Goal: Information Seeking & Learning: Learn about a topic

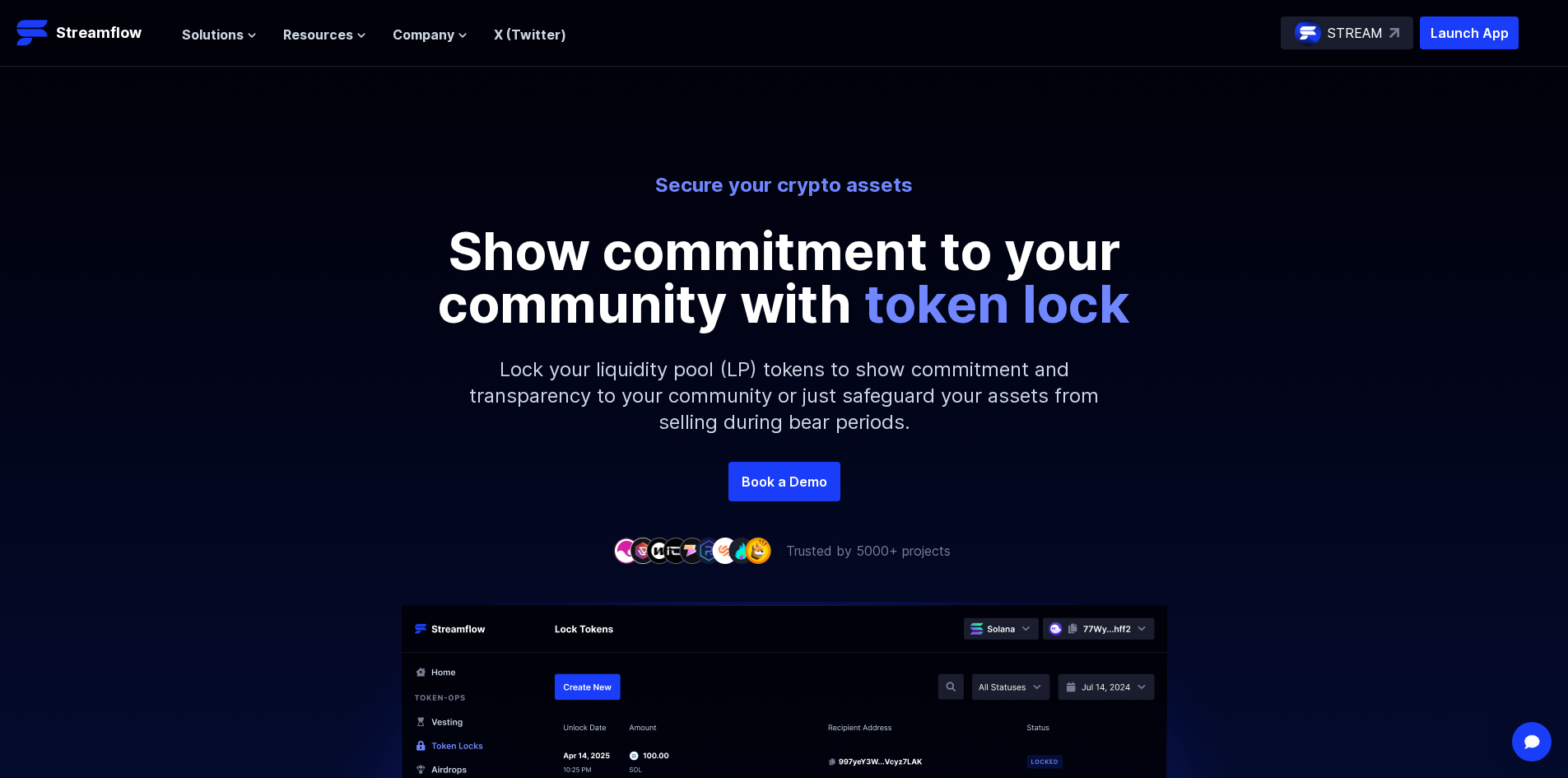
click at [1213, 219] on div "Secure your crypto assets Show commitment to your community with token lock" at bounding box center [784, 250] width 939 height 158
click at [323, 32] on span "Resources" at bounding box center [318, 34] width 70 height 20
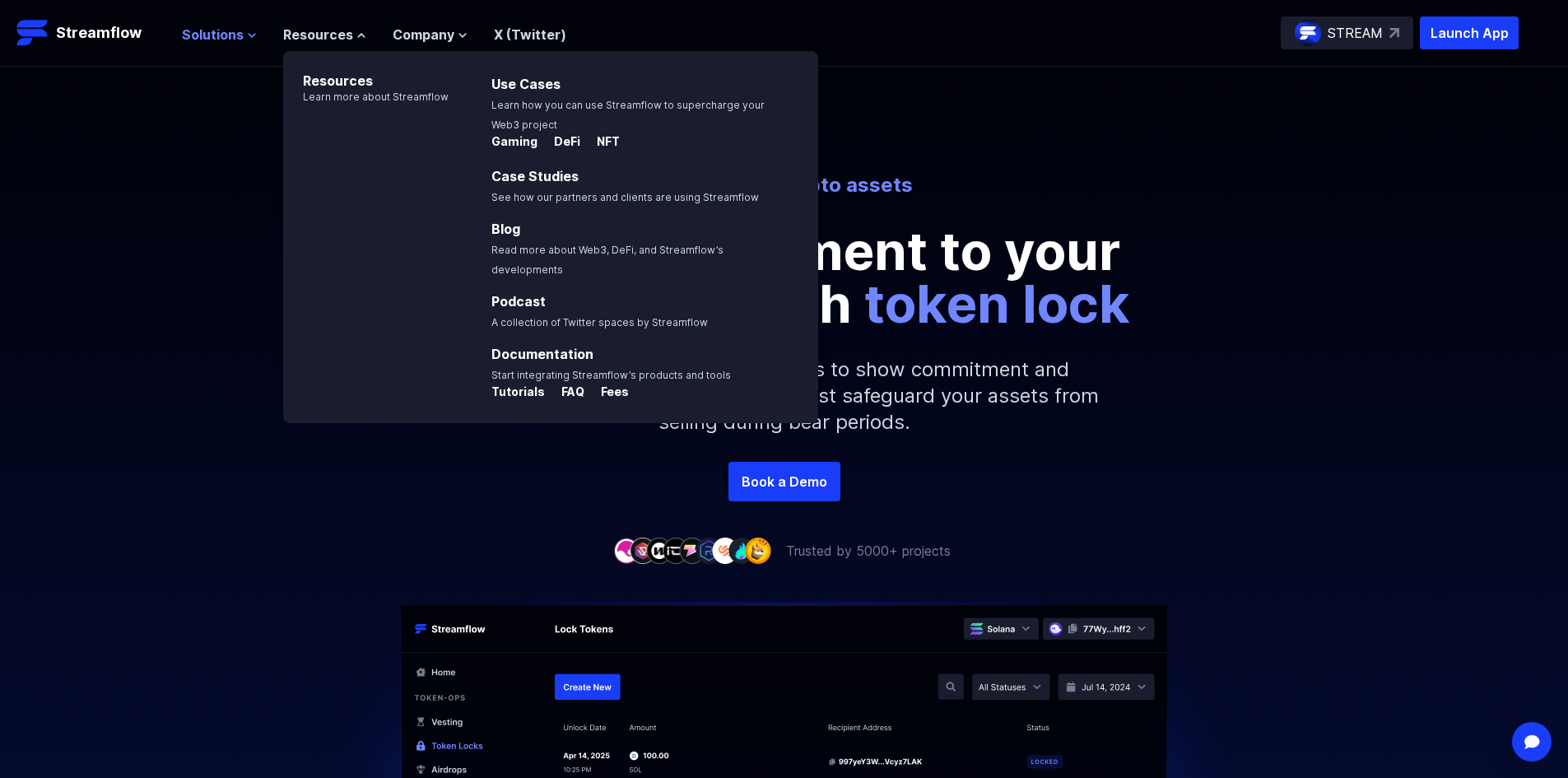
click at [250, 41] on button "Solutions" at bounding box center [219, 34] width 75 height 20
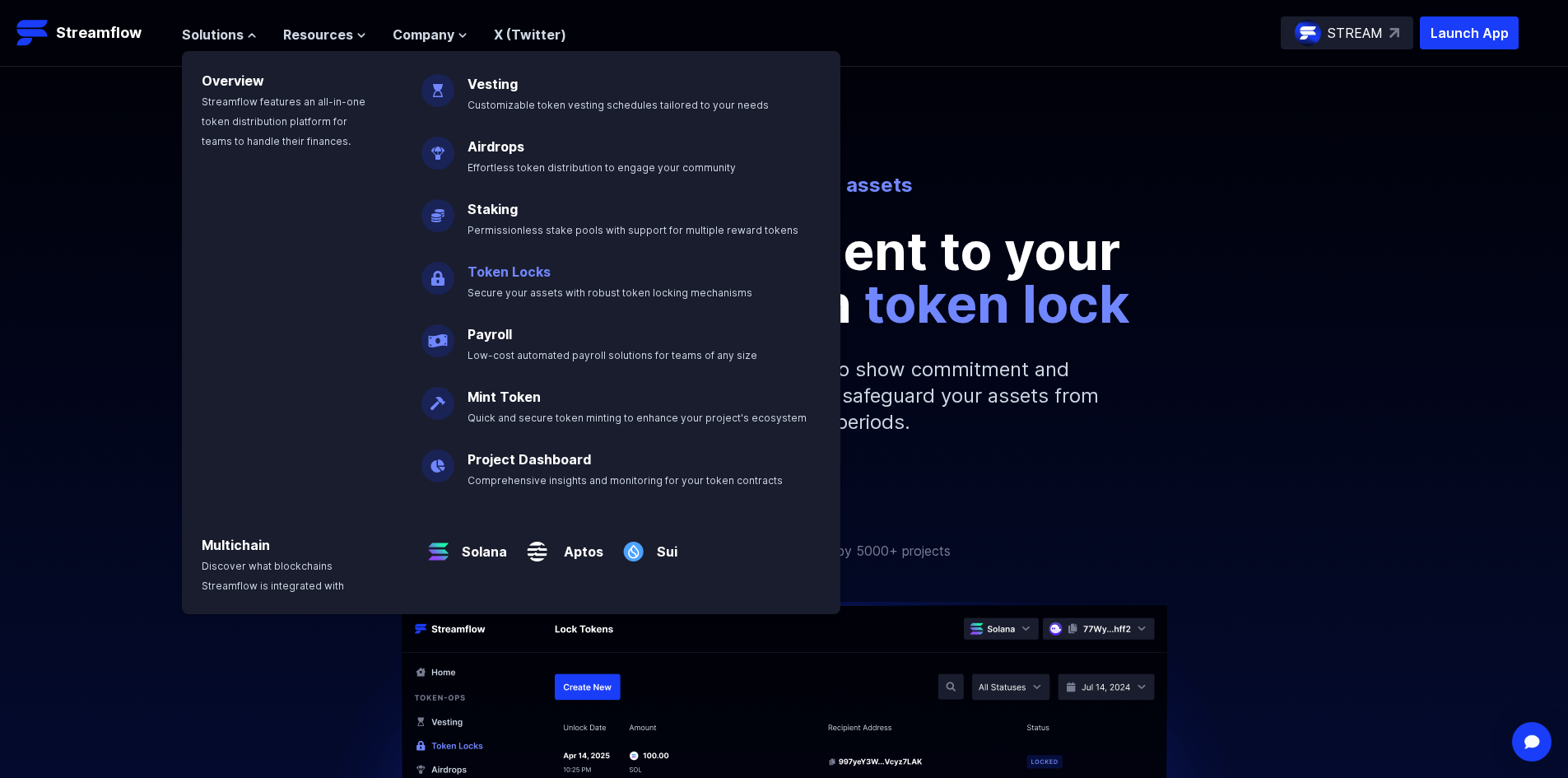
click at [504, 295] on span "Secure your assets with robust token locking mechanisms" at bounding box center [610, 292] width 285 height 12
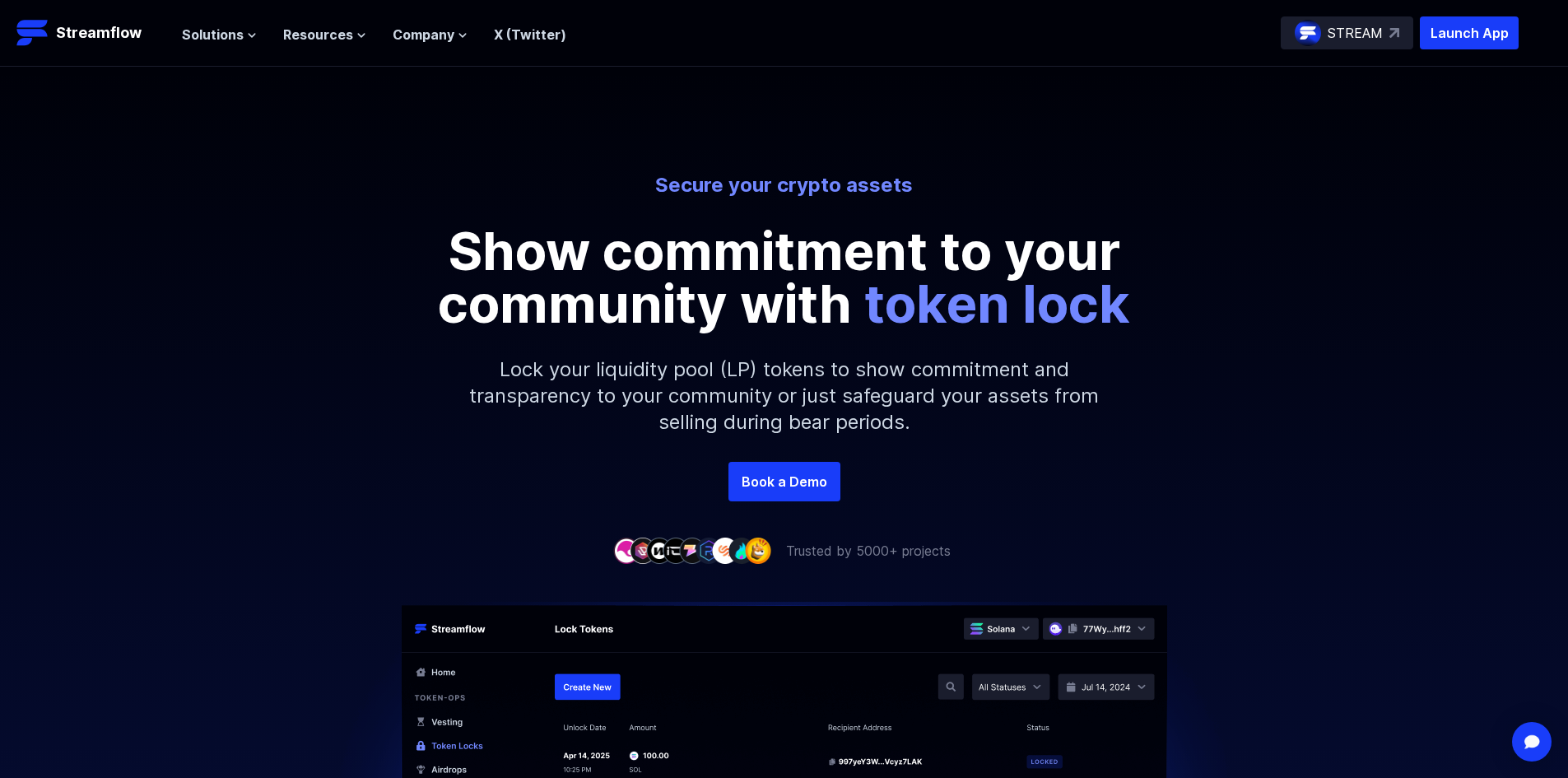
click at [254, 35] on ul "Solutions Overview Streamflow features an all-in-one token distribution platfor…" at bounding box center [374, 34] width 384 height 20
click at [247, 34] on icon at bounding box center [252, 35] width 9 height 9
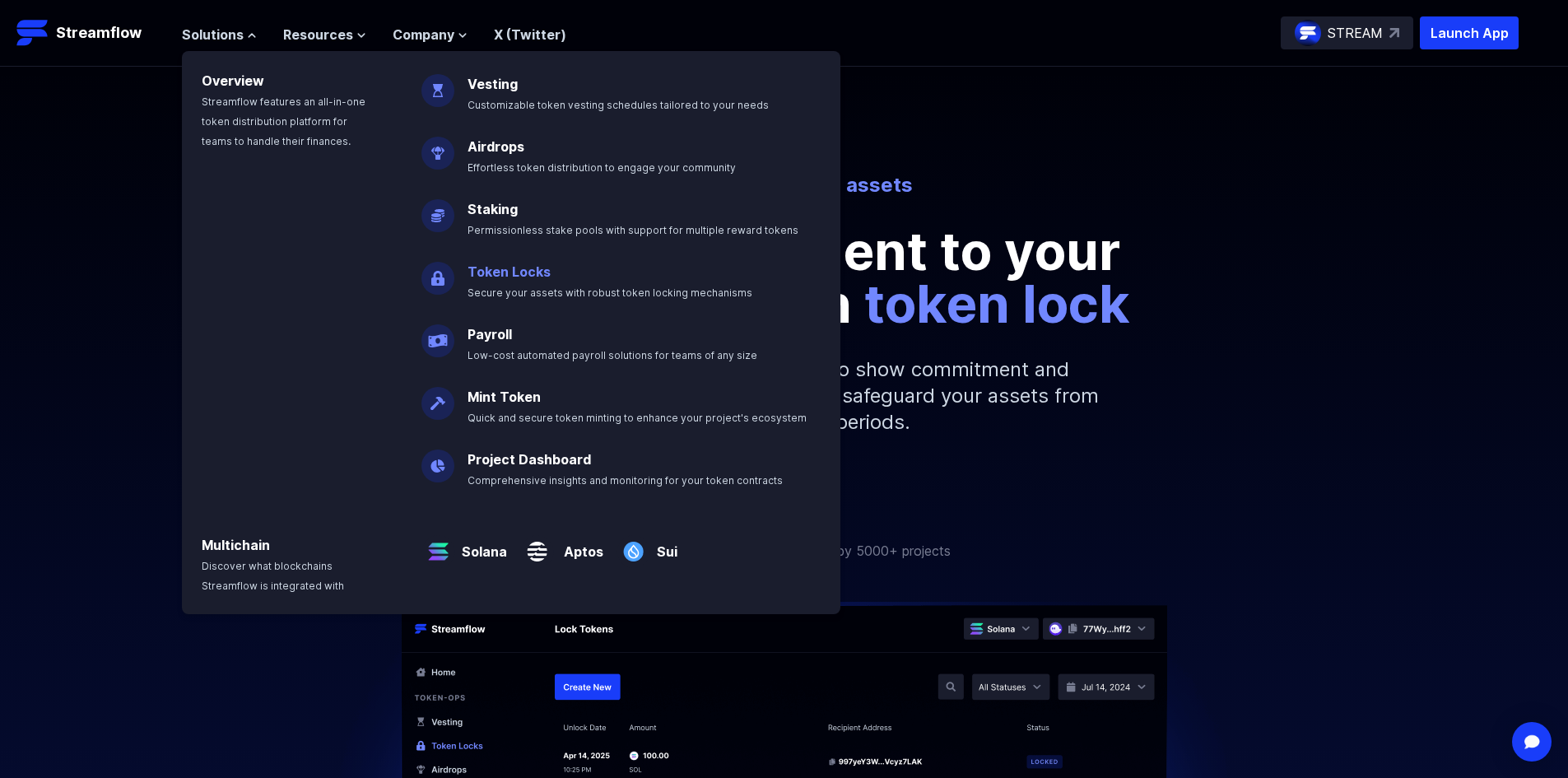
click at [530, 267] on link "Token Locks" at bounding box center [510, 271] width 84 height 16
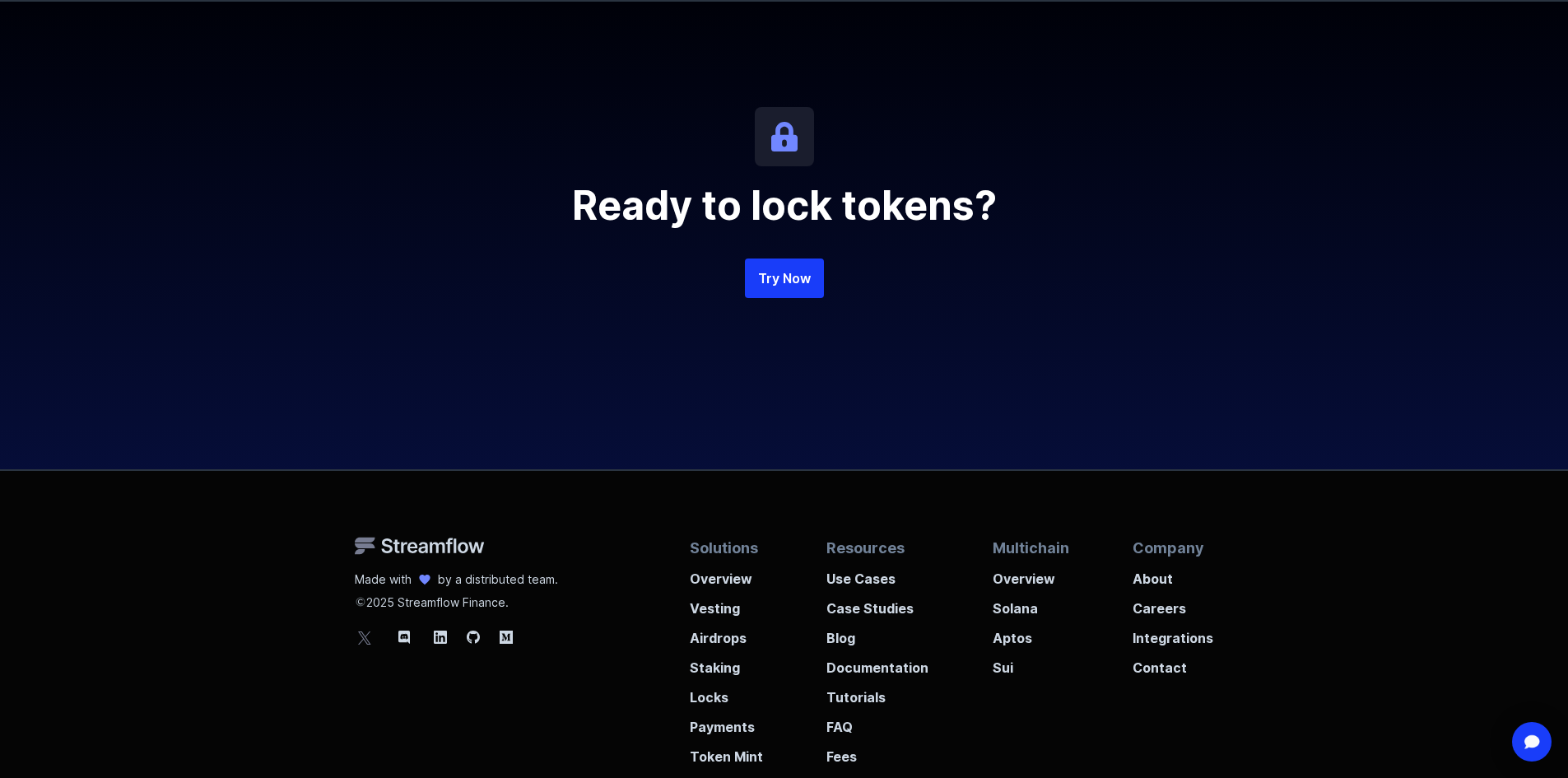
scroll to position [3703, 0]
